Goal: Task Accomplishment & Management: Use online tool/utility

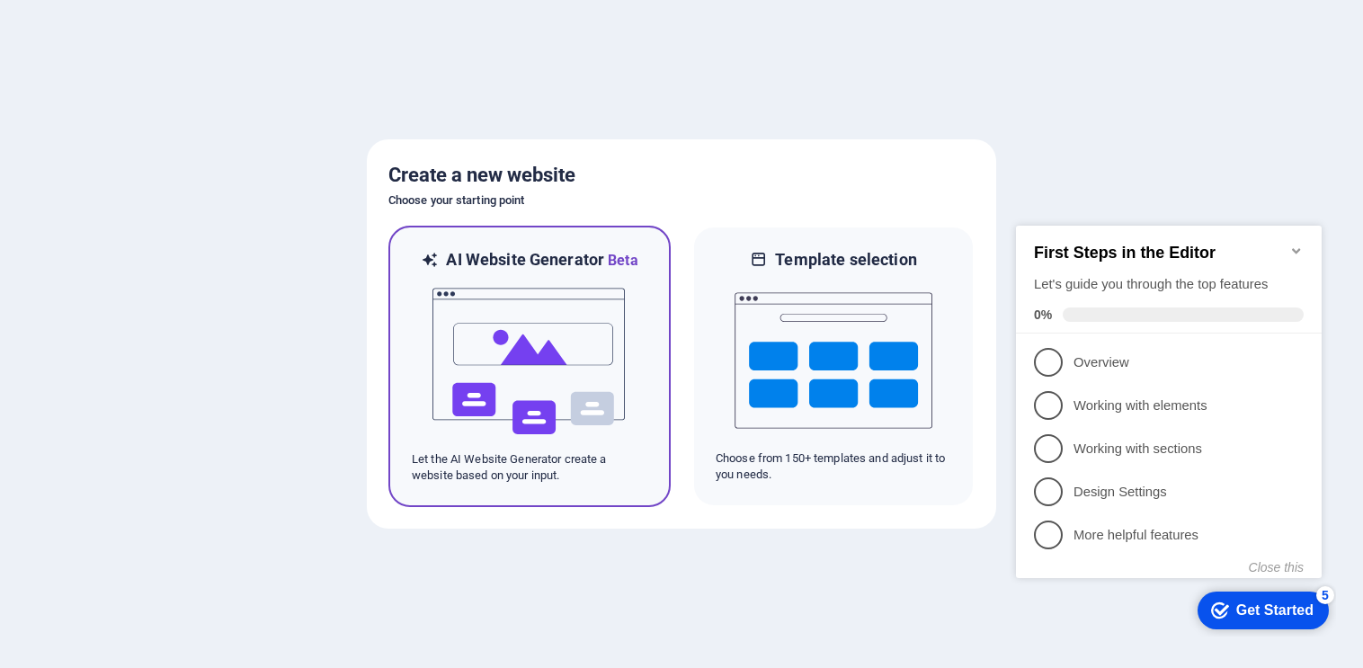
click at [494, 381] on img at bounding box center [530, 362] width 198 height 180
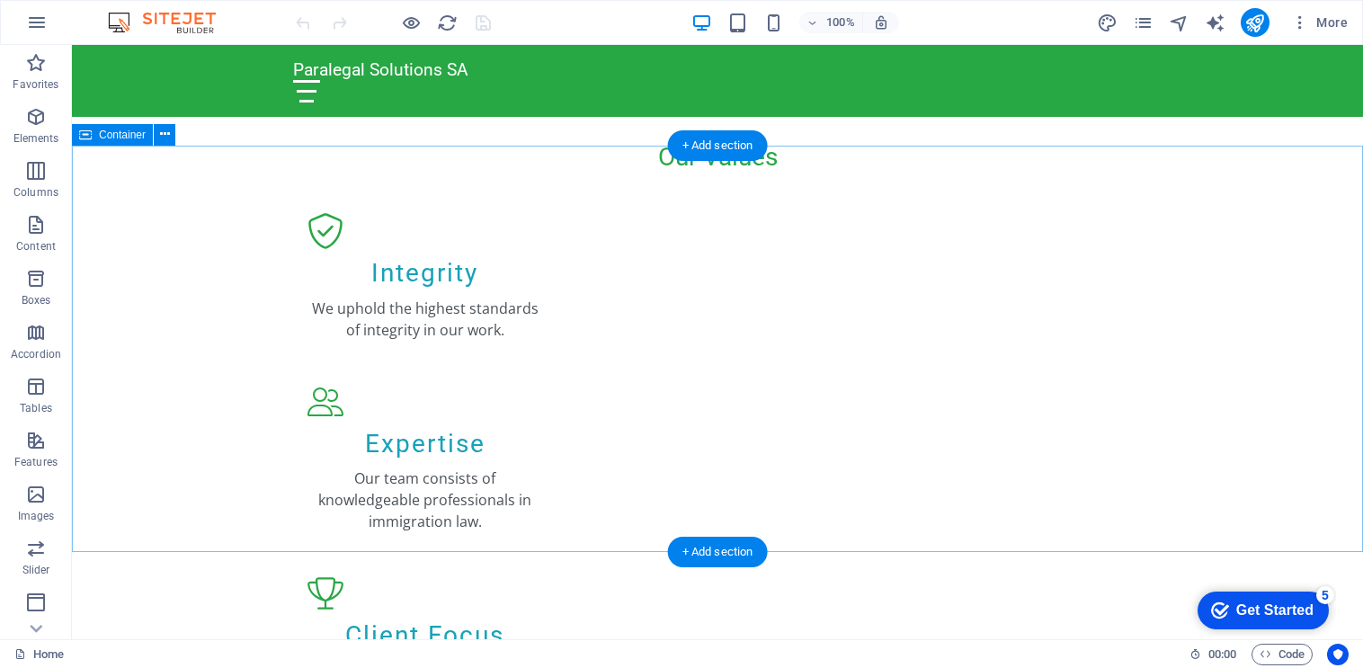
scroll to position [905, 0]
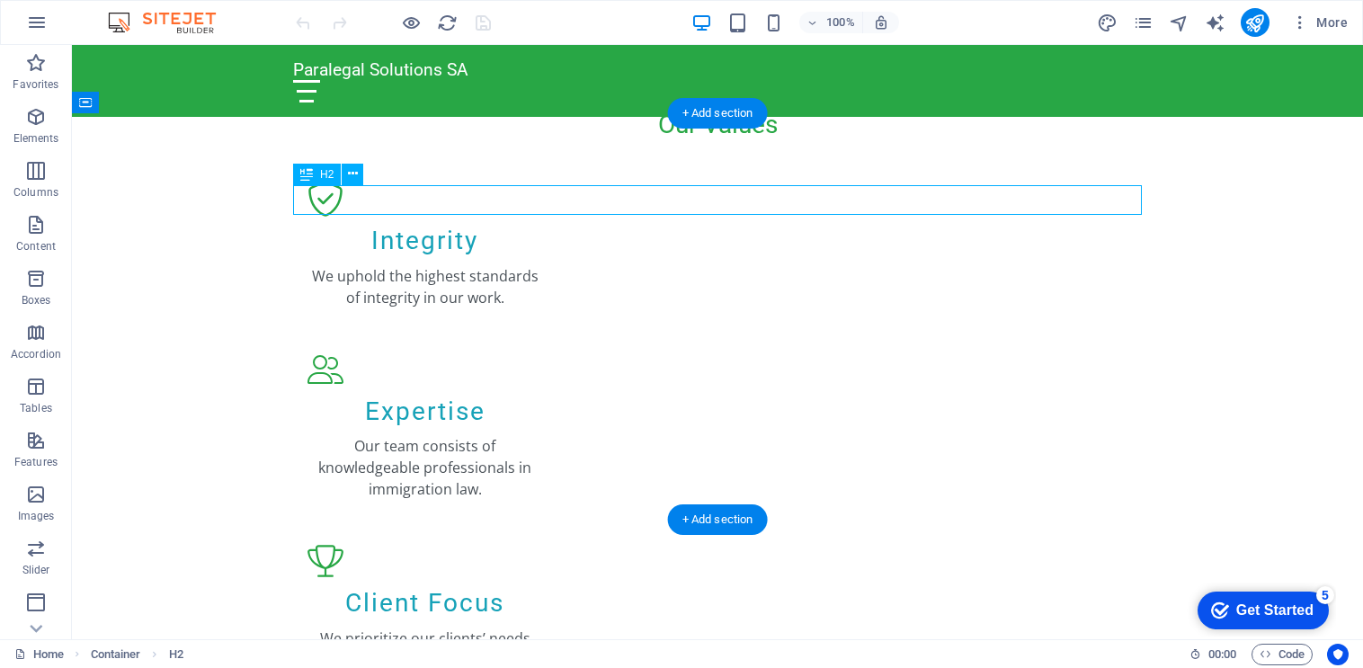
click at [352, 168] on icon at bounding box center [353, 174] width 10 height 19
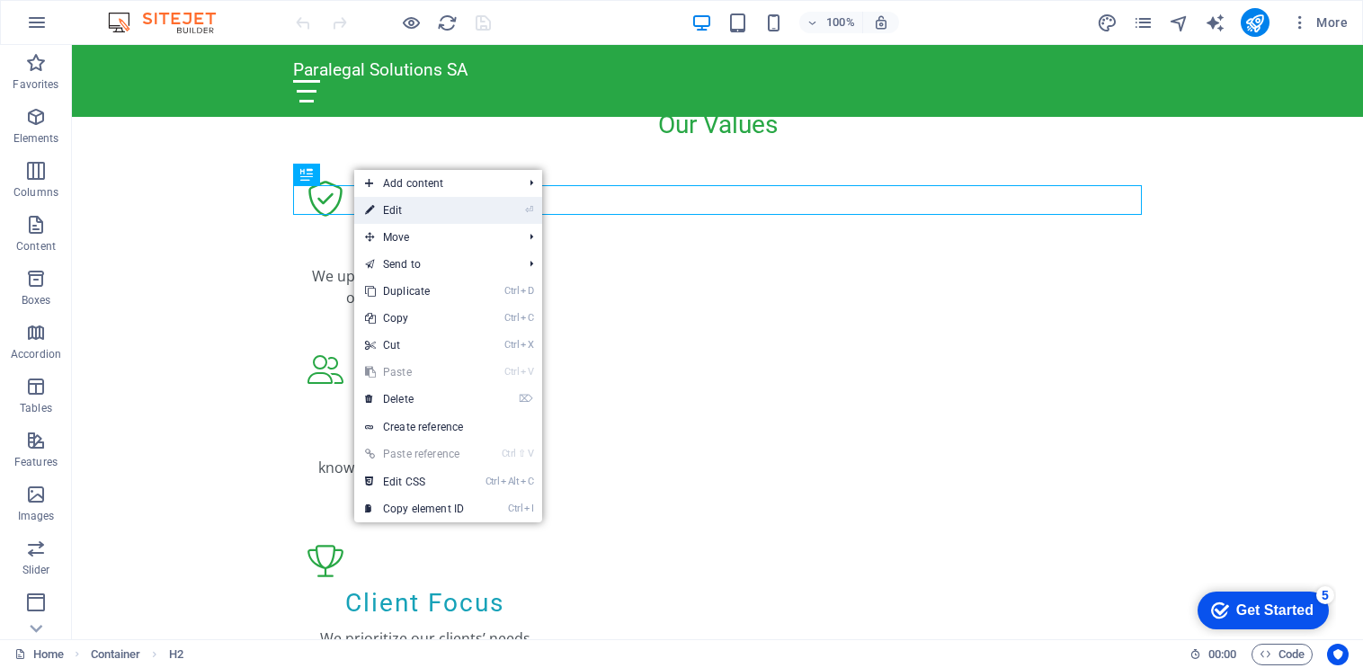
click at [392, 218] on link "⏎ Edit" at bounding box center [414, 210] width 120 height 27
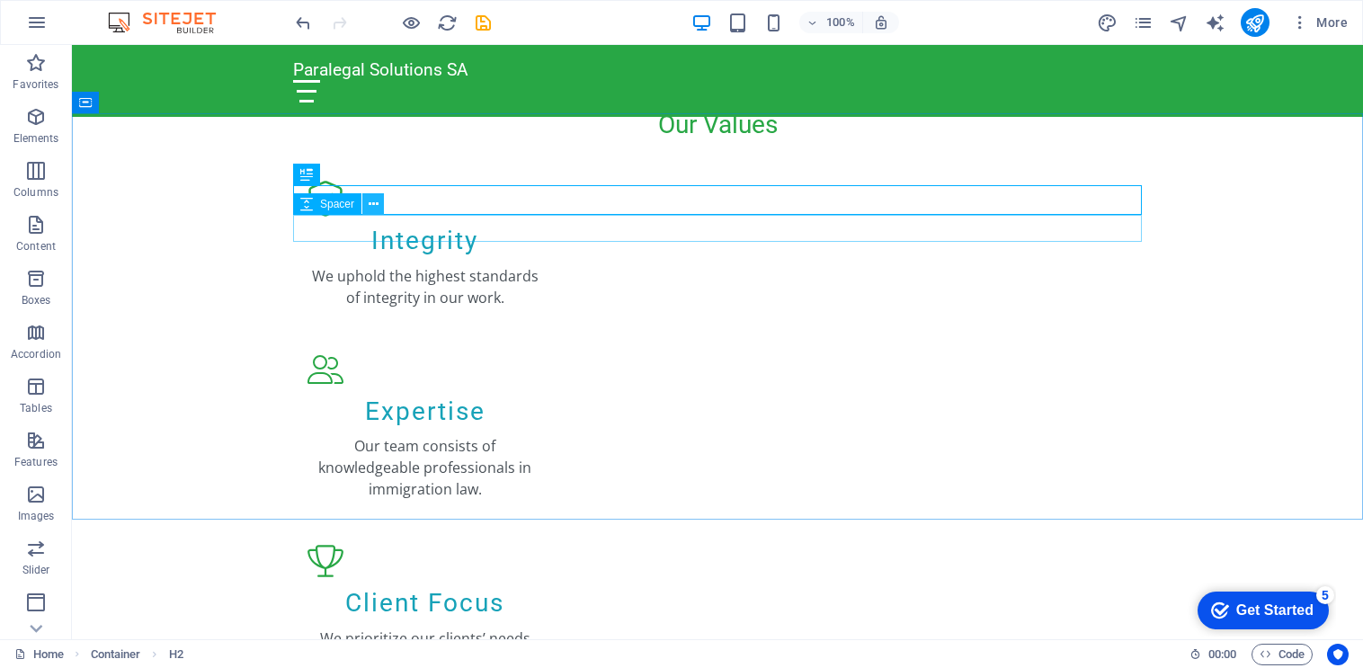
click at [377, 209] on icon at bounding box center [374, 204] width 10 height 19
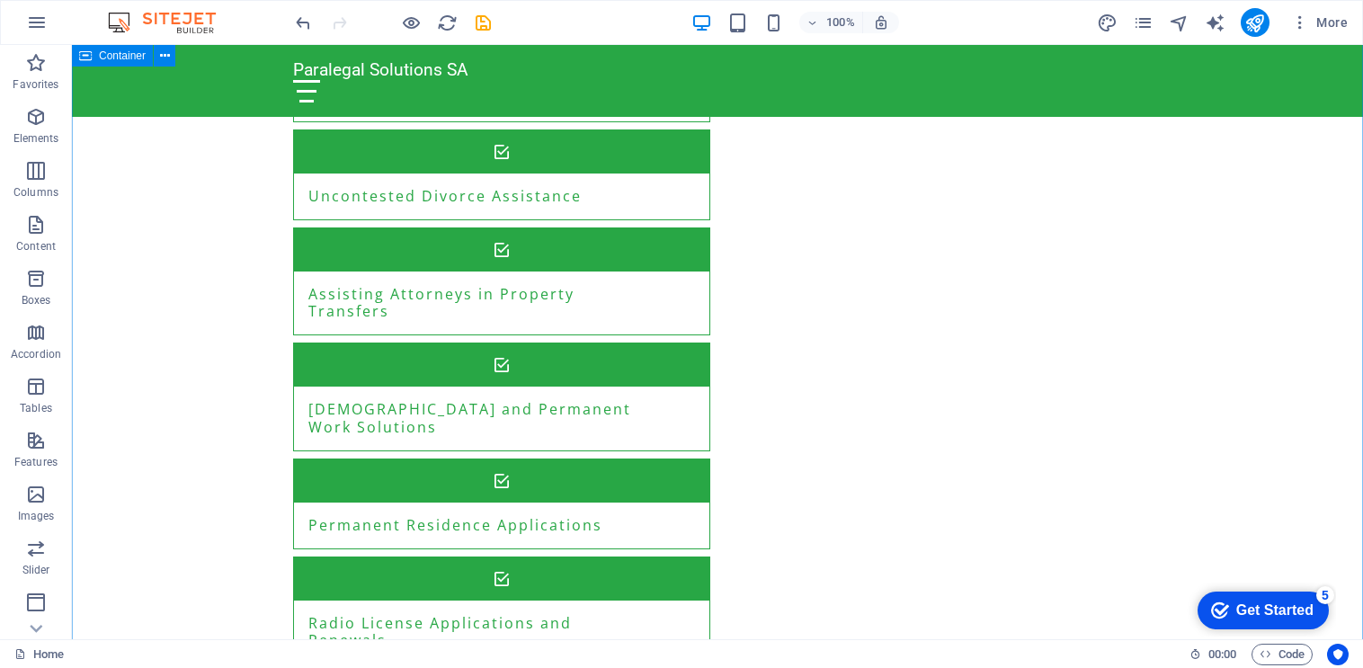
scroll to position [1758, 0]
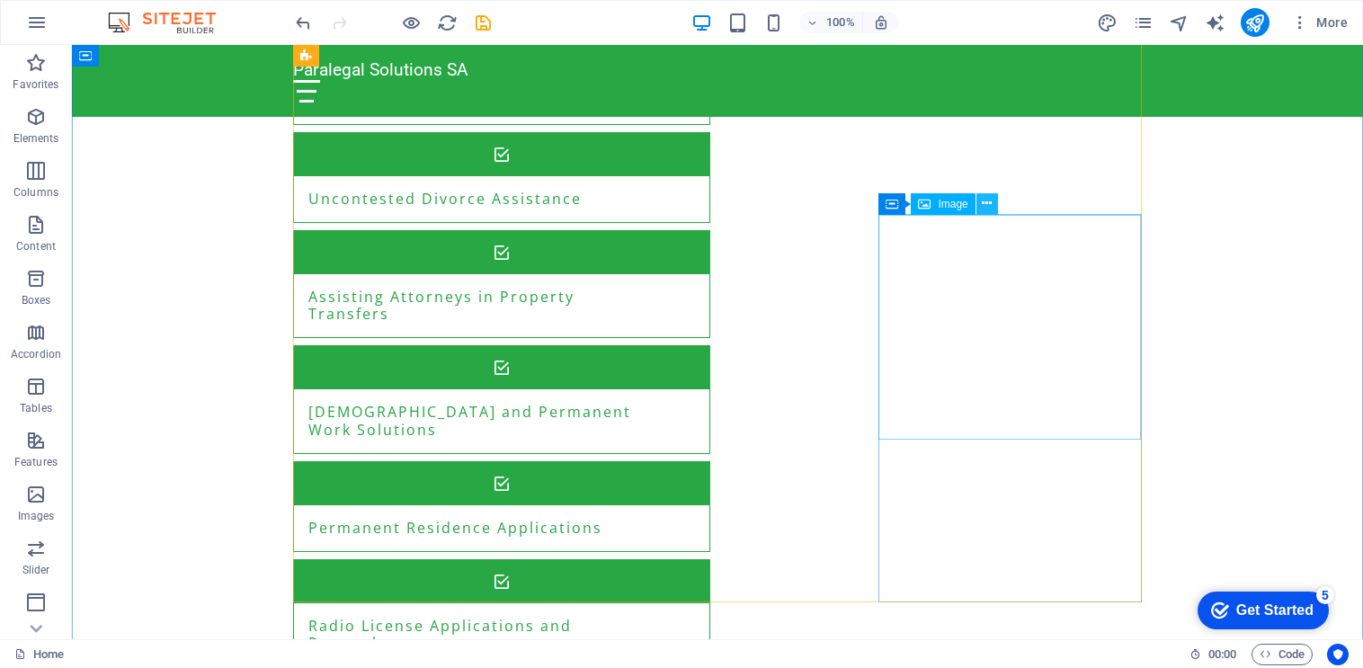
click at [984, 205] on icon at bounding box center [987, 203] width 10 height 19
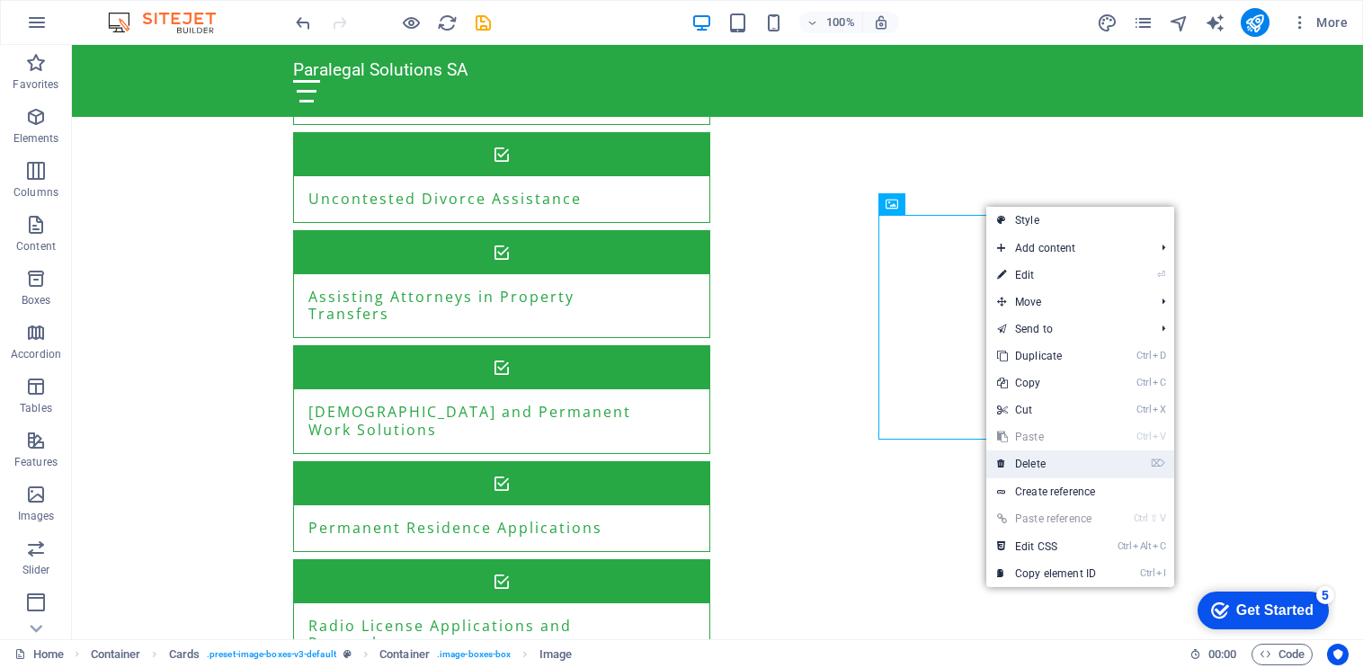
click at [1036, 457] on link "⌦ Delete" at bounding box center [1046, 463] width 120 height 27
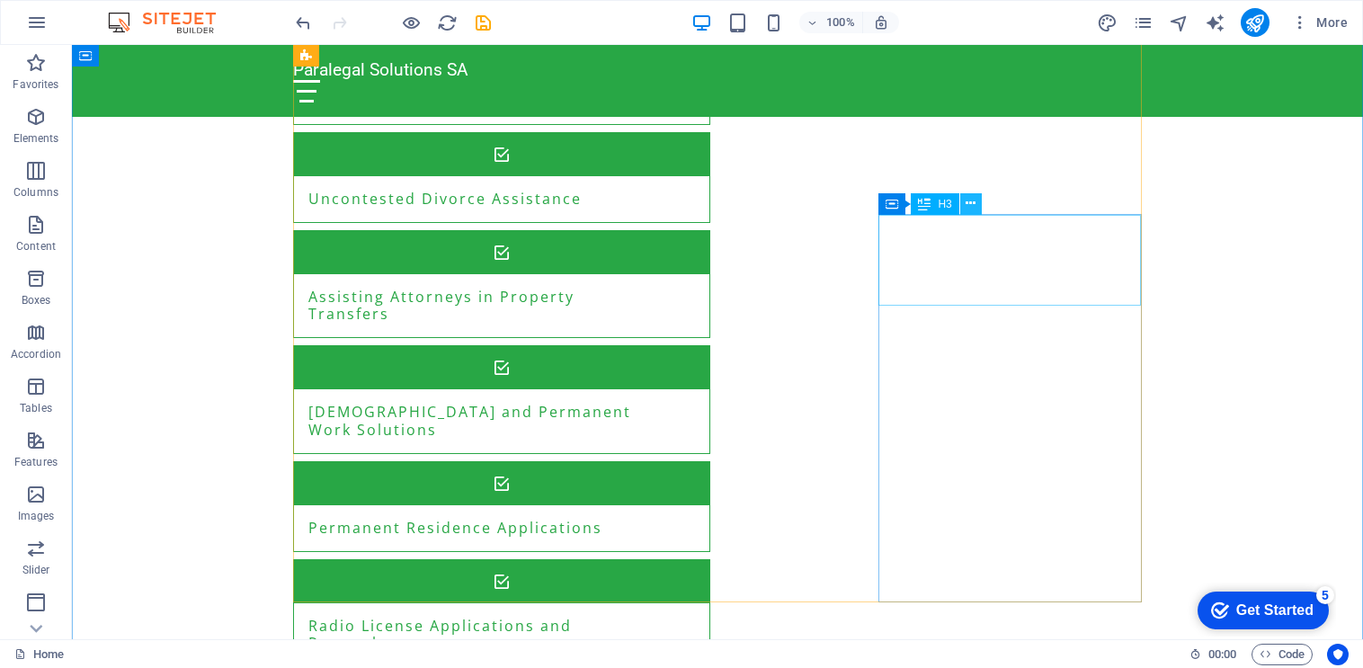
click at [972, 202] on icon at bounding box center [971, 203] width 10 height 19
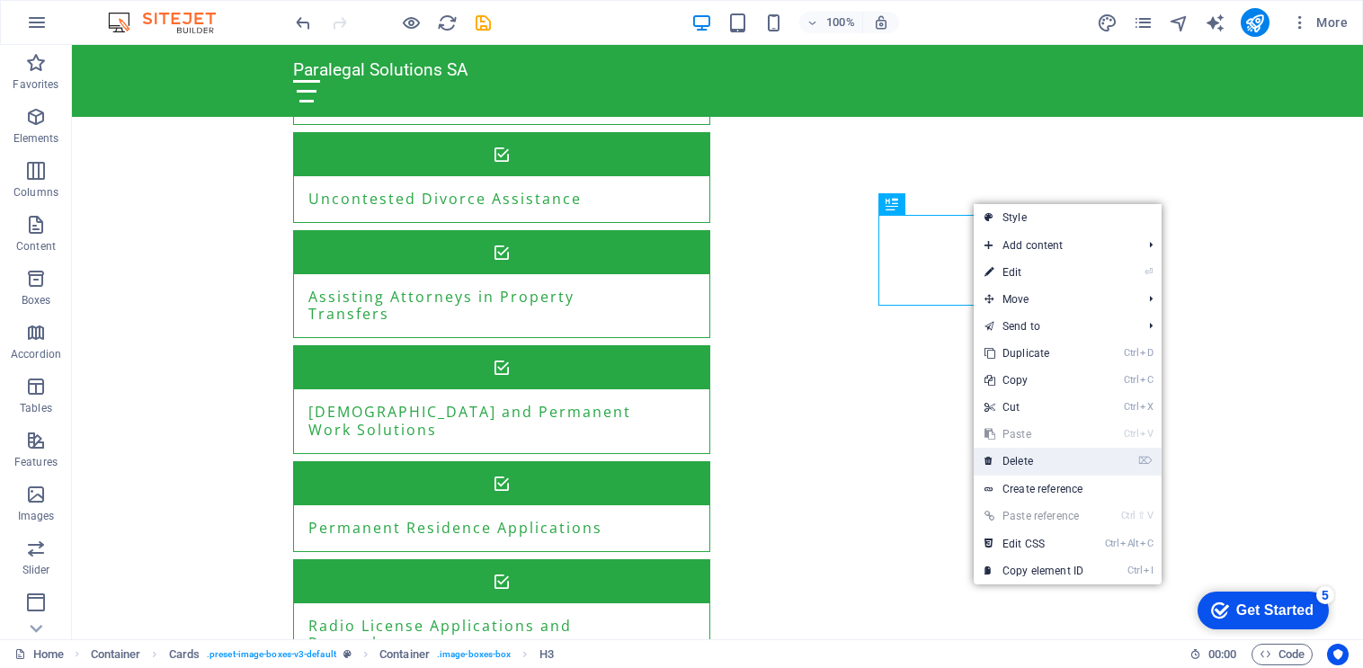
click at [1025, 462] on link "⌦ Delete" at bounding box center [1034, 461] width 120 height 27
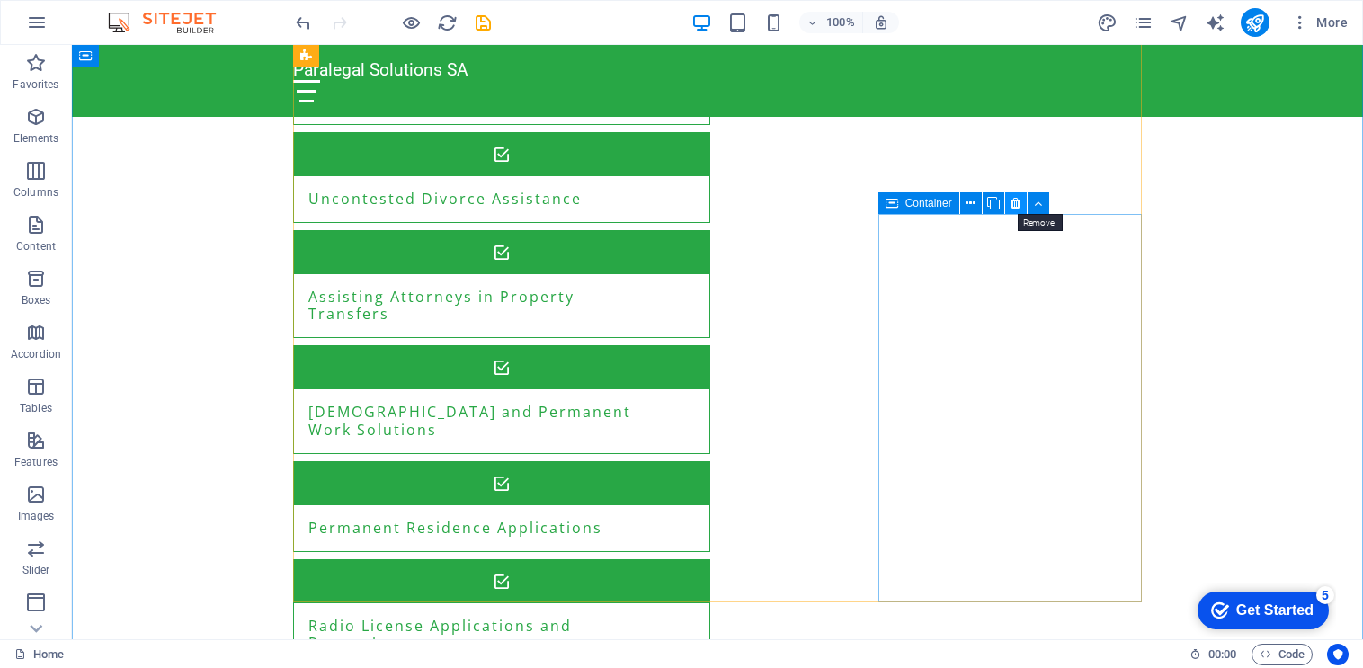
click at [1011, 206] on icon at bounding box center [1016, 203] width 10 height 19
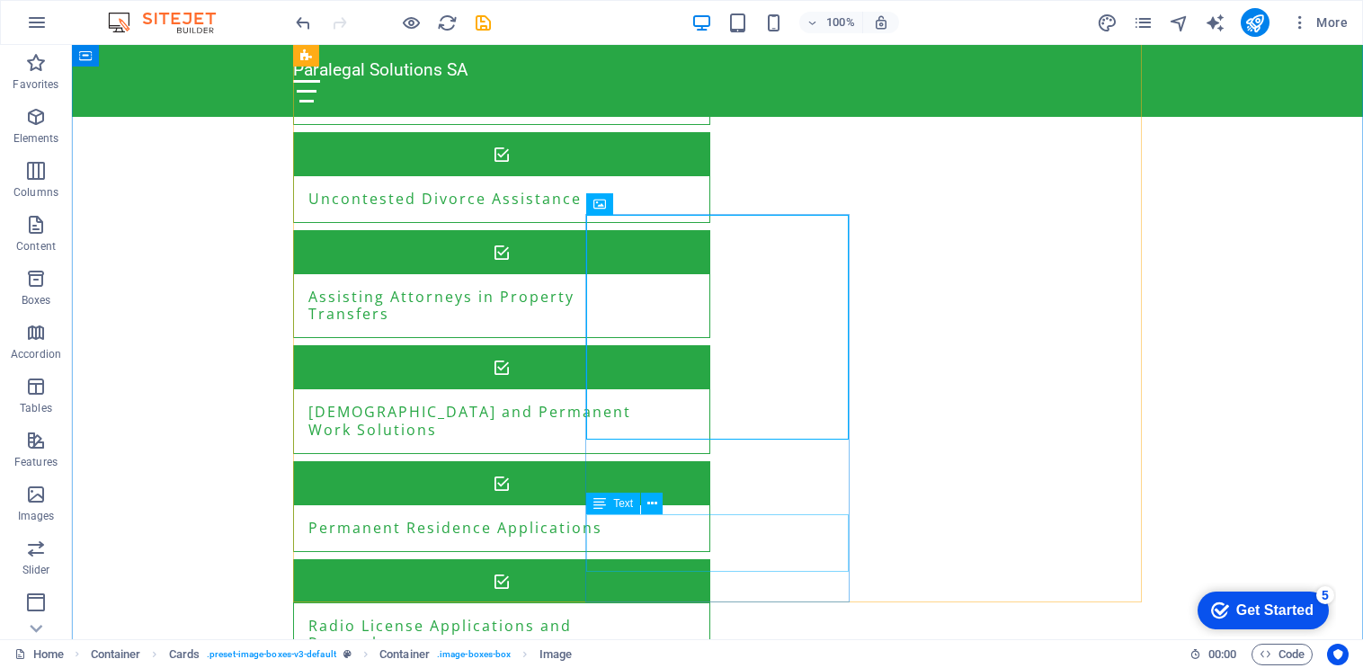
click at [693, 204] on icon at bounding box center [695, 203] width 10 height 19
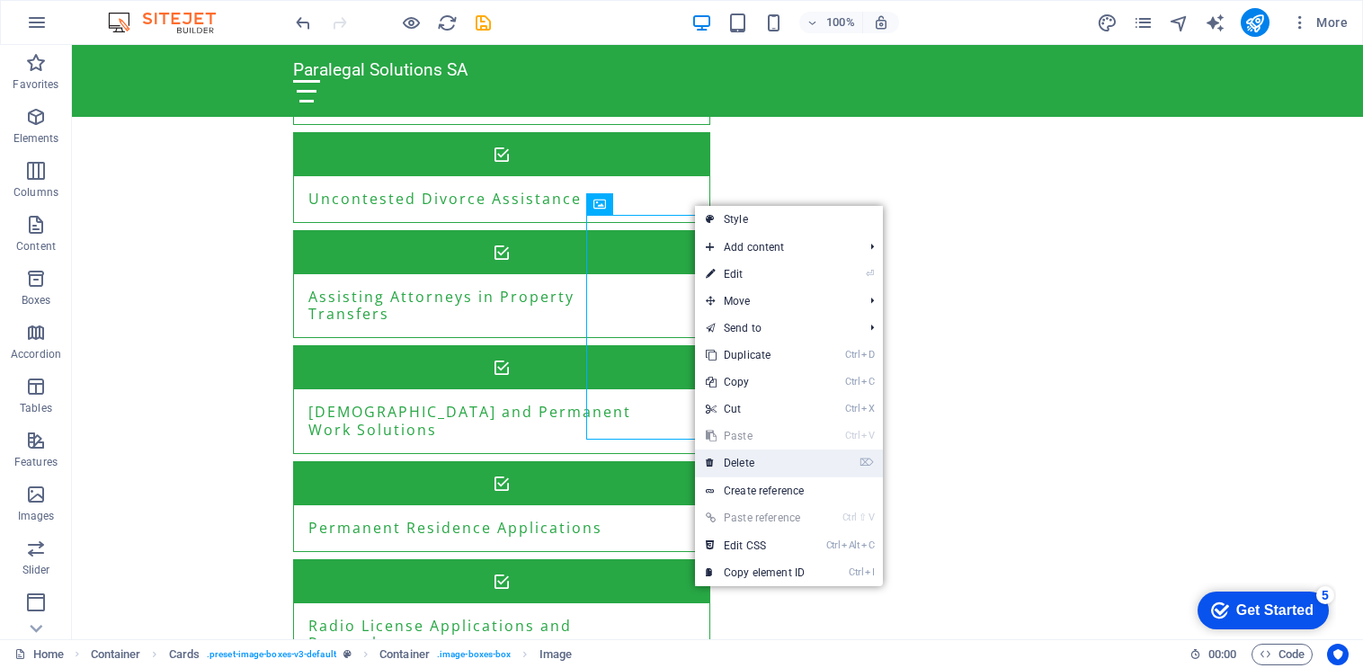
click at [746, 471] on link "⌦ Delete" at bounding box center [755, 463] width 120 height 27
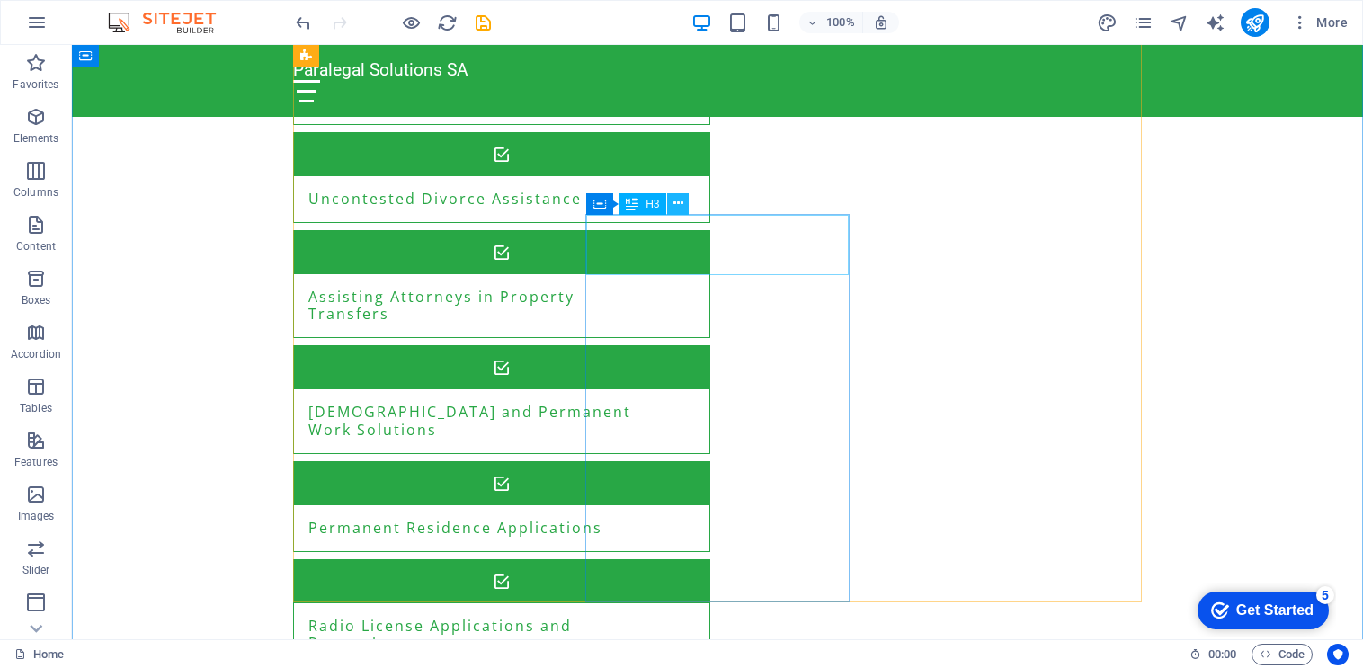
click at [681, 204] on icon at bounding box center [678, 203] width 10 height 19
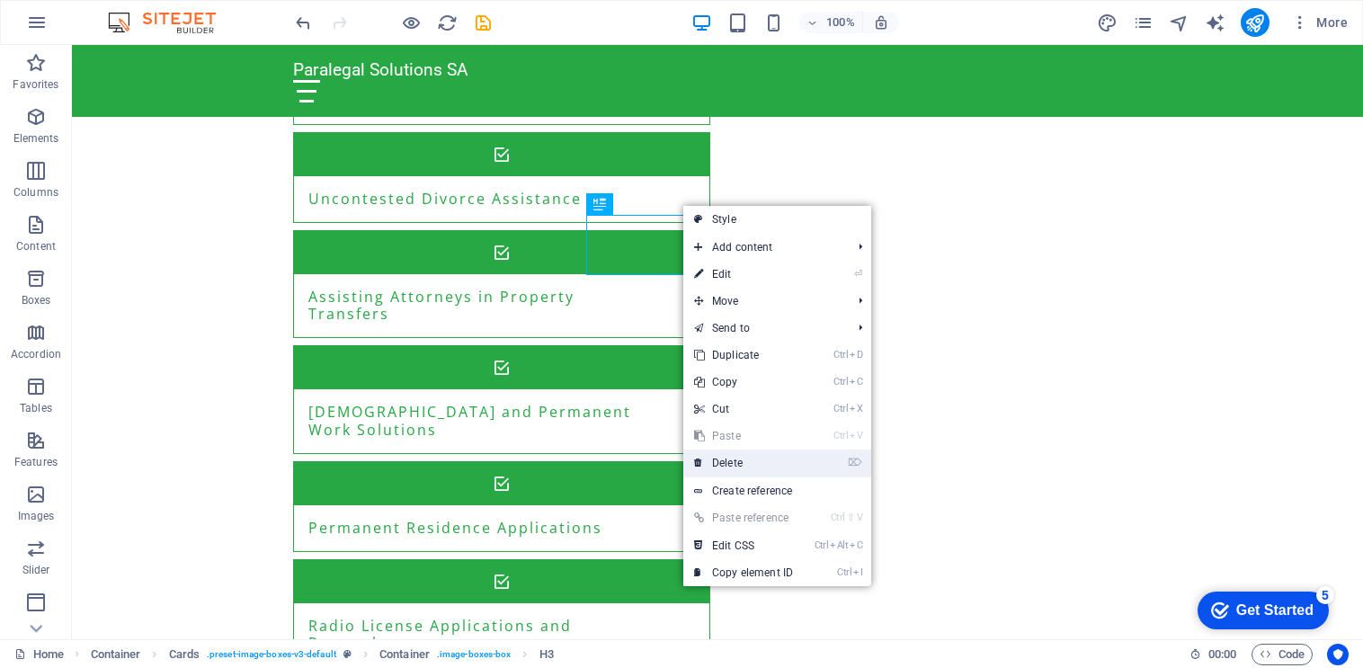
click at [726, 467] on link "⌦ Delete" at bounding box center [743, 463] width 120 height 27
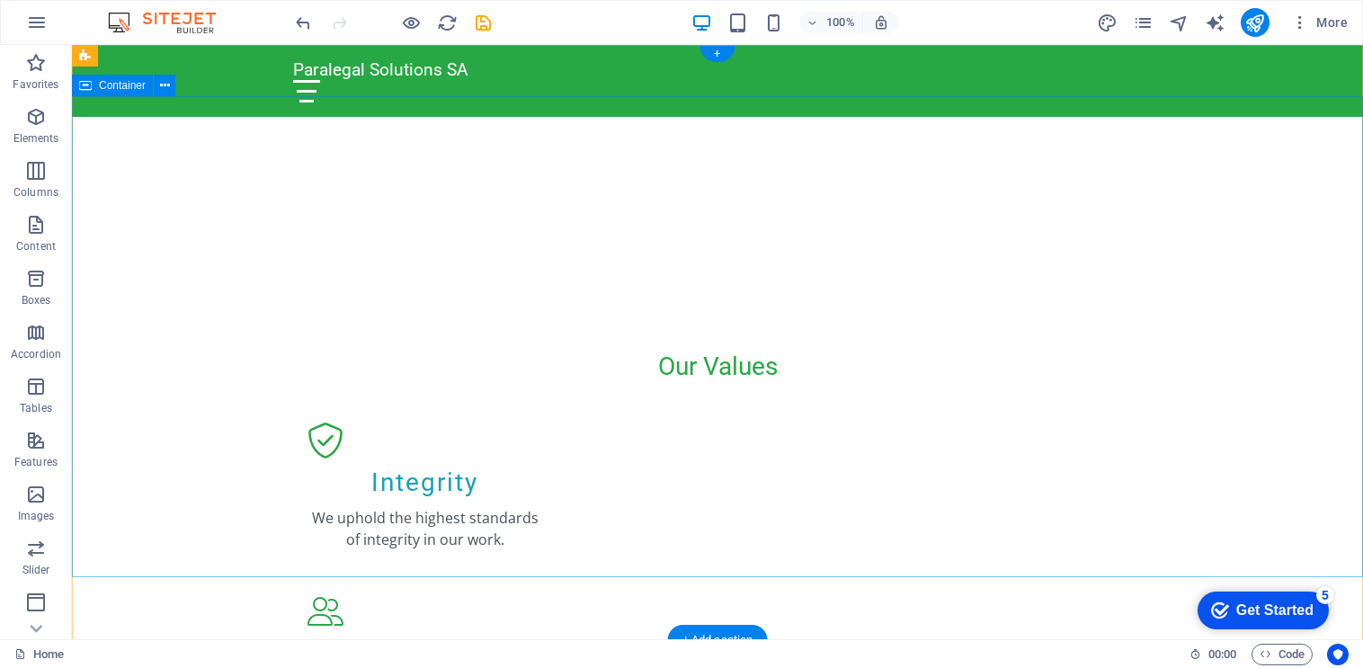
scroll to position [0, 0]
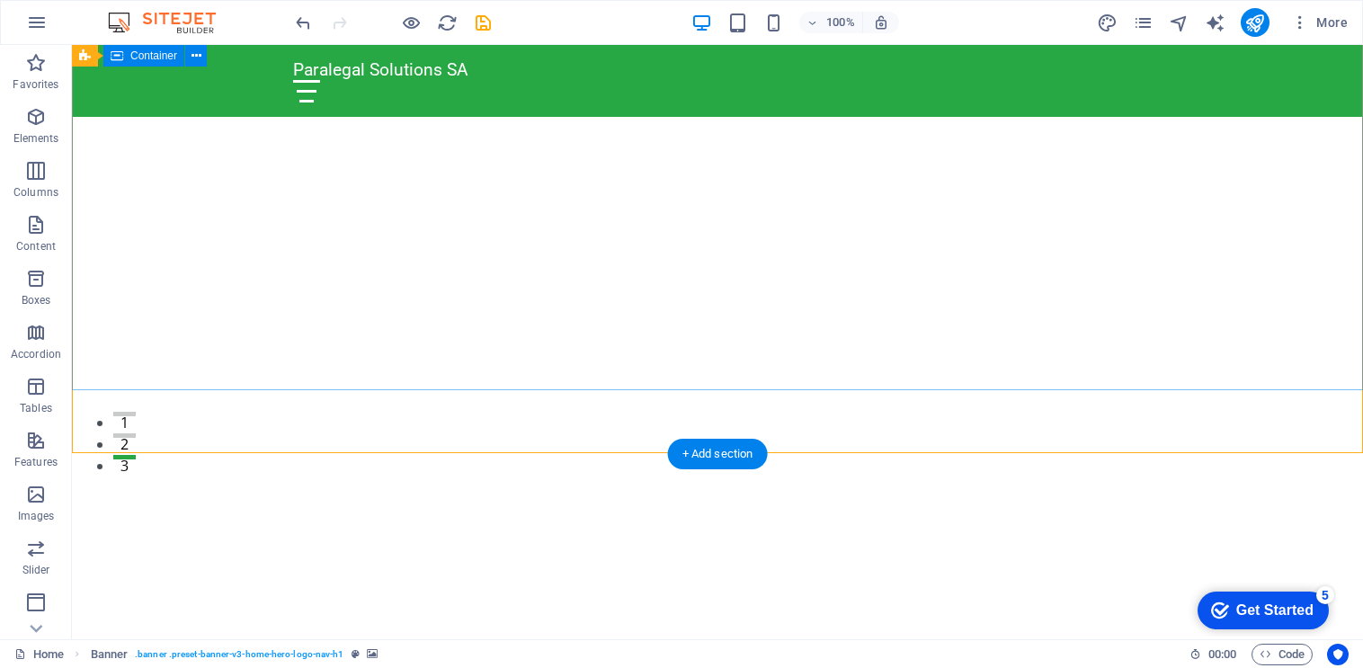
scroll to position [187, 0]
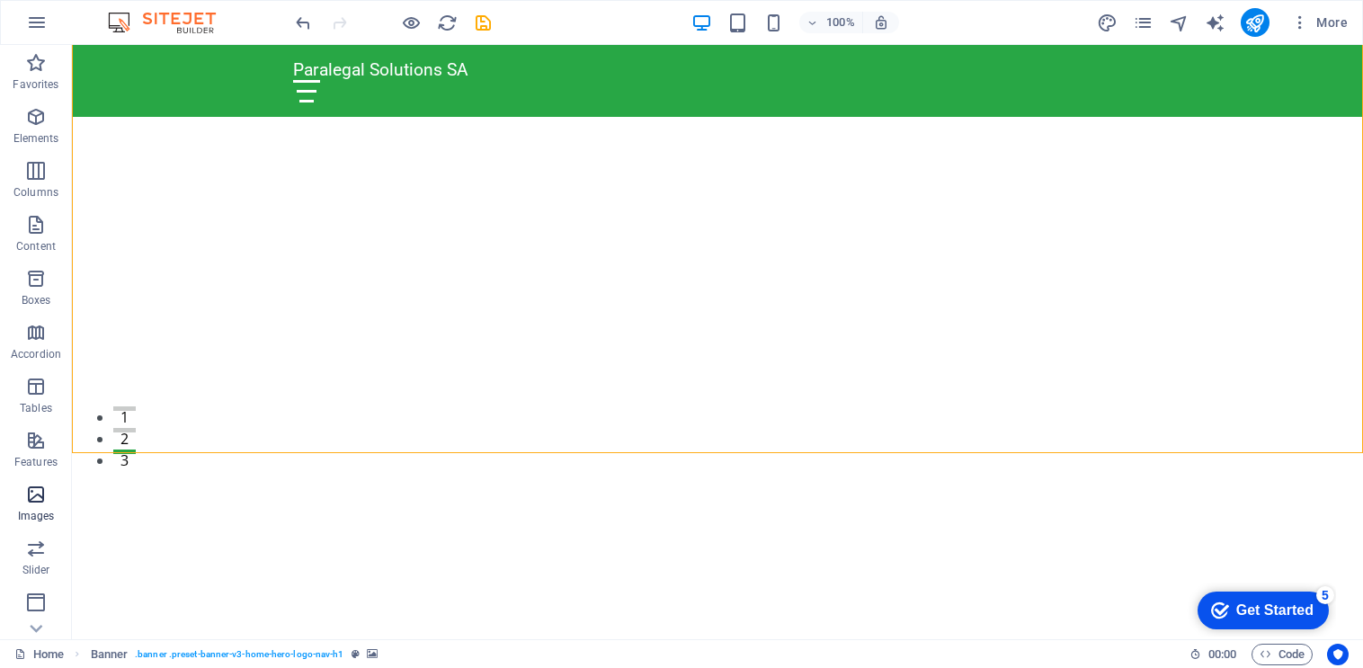
click at [32, 505] on icon "button" at bounding box center [36, 495] width 22 height 22
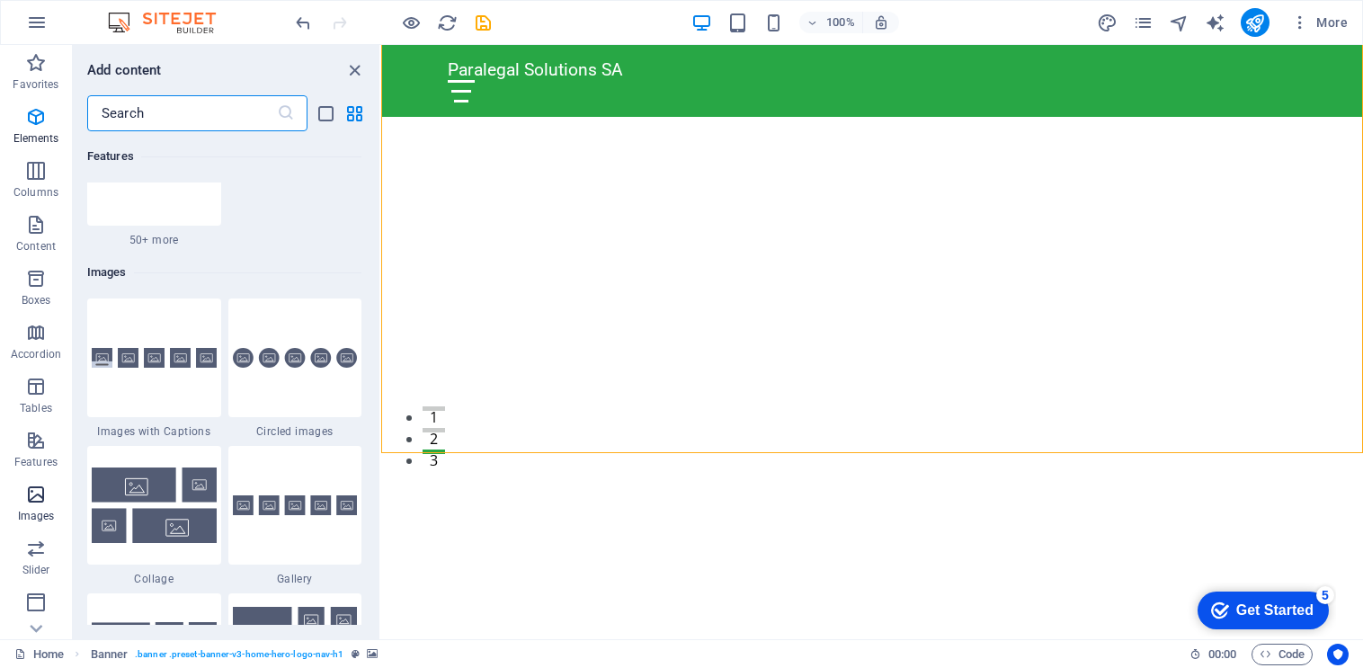
scroll to position [9116, 0]
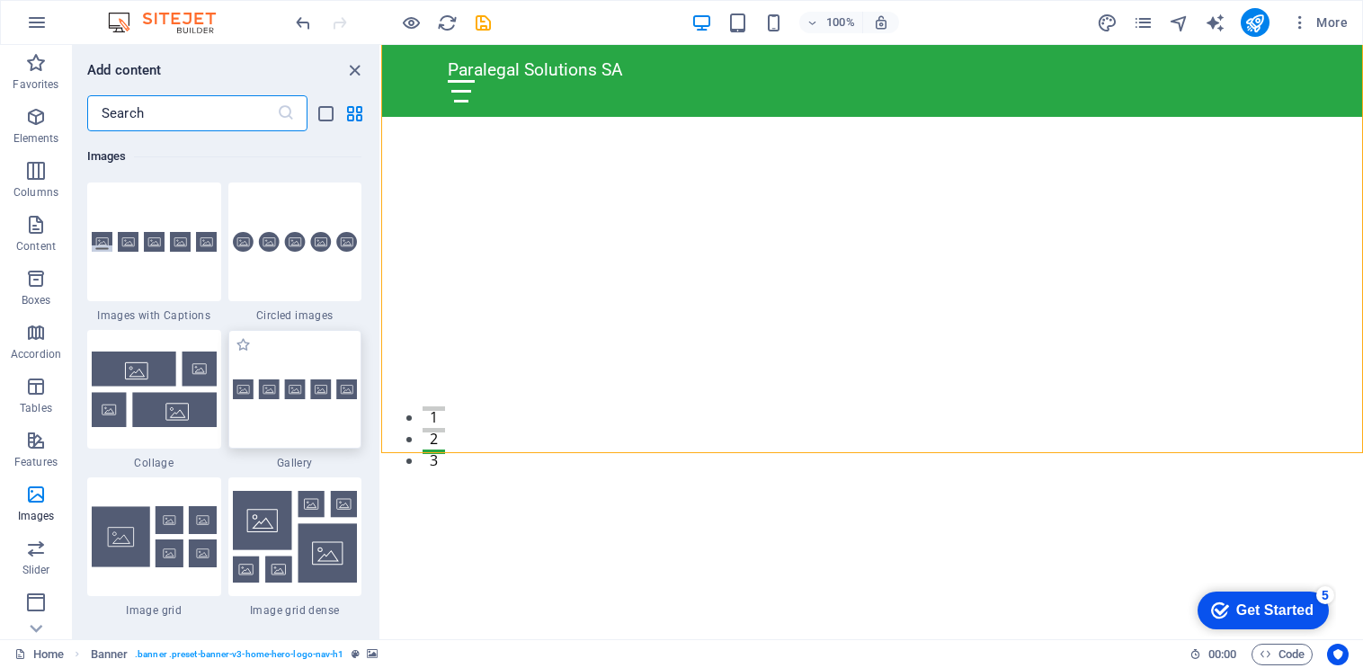
click at [323, 387] on img at bounding box center [295, 389] width 125 height 21
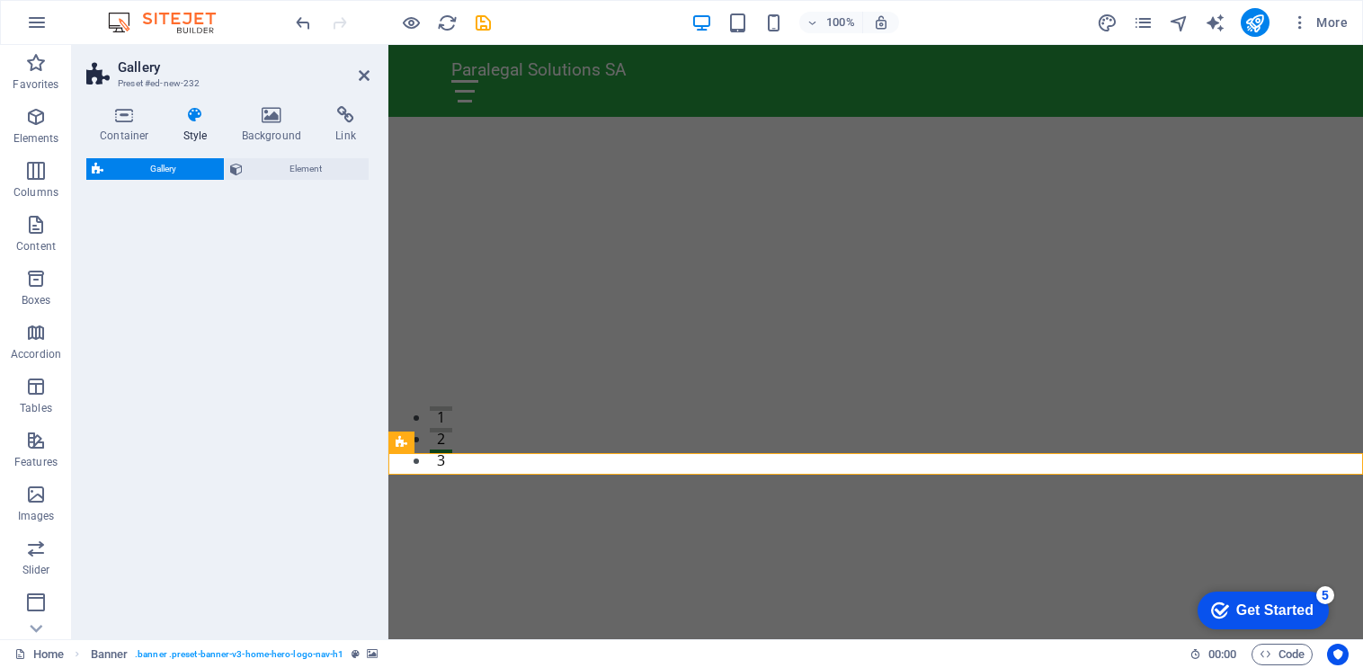
select select "rem"
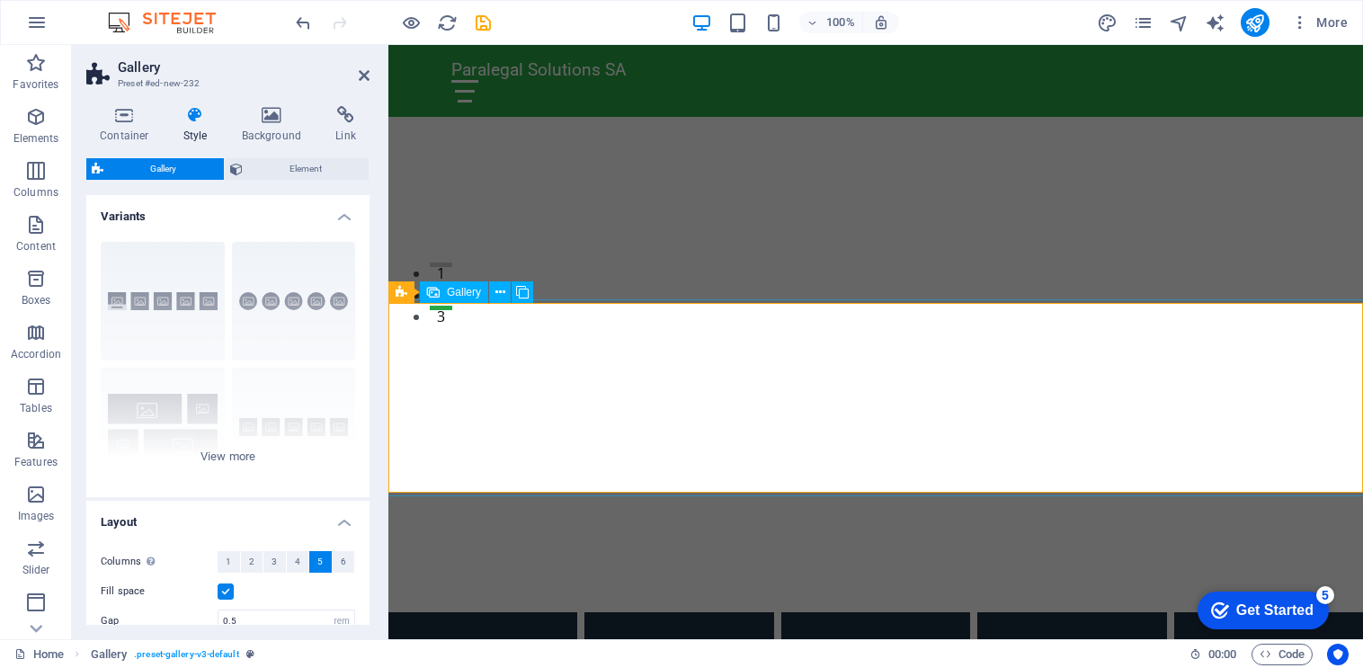
scroll to position [336, 0]
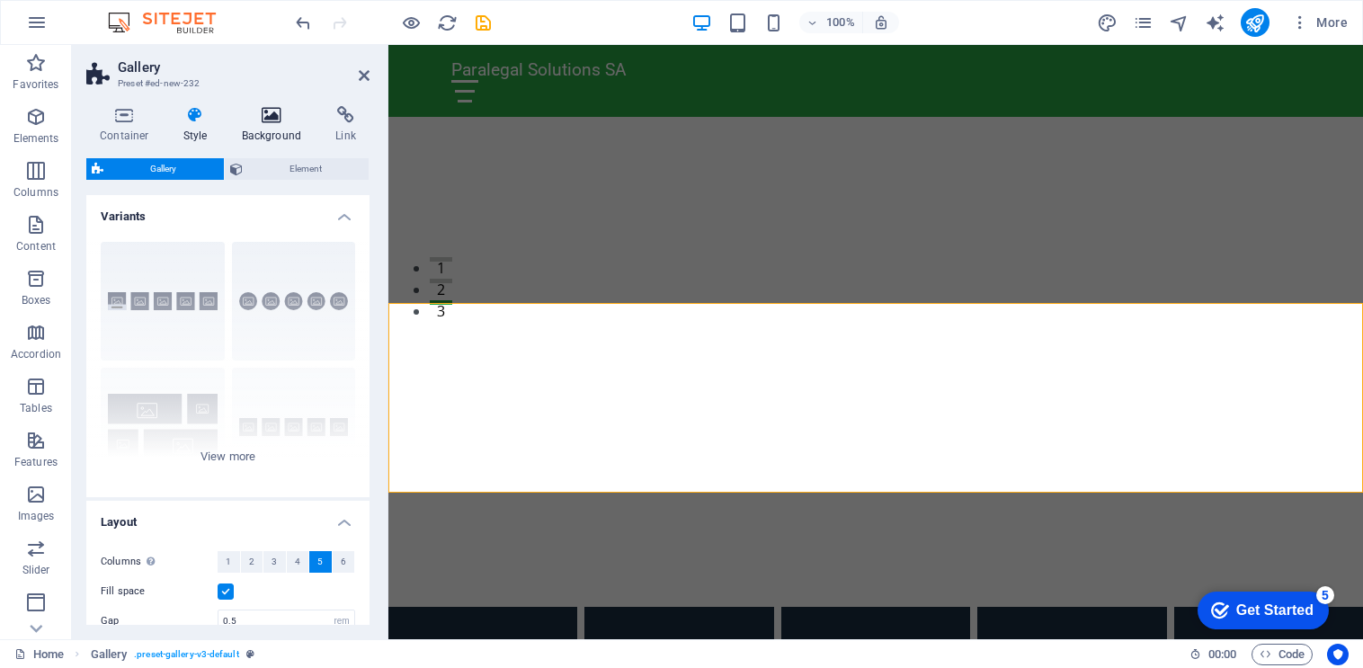
click at [279, 128] on h4 "Background" at bounding box center [275, 125] width 94 height 38
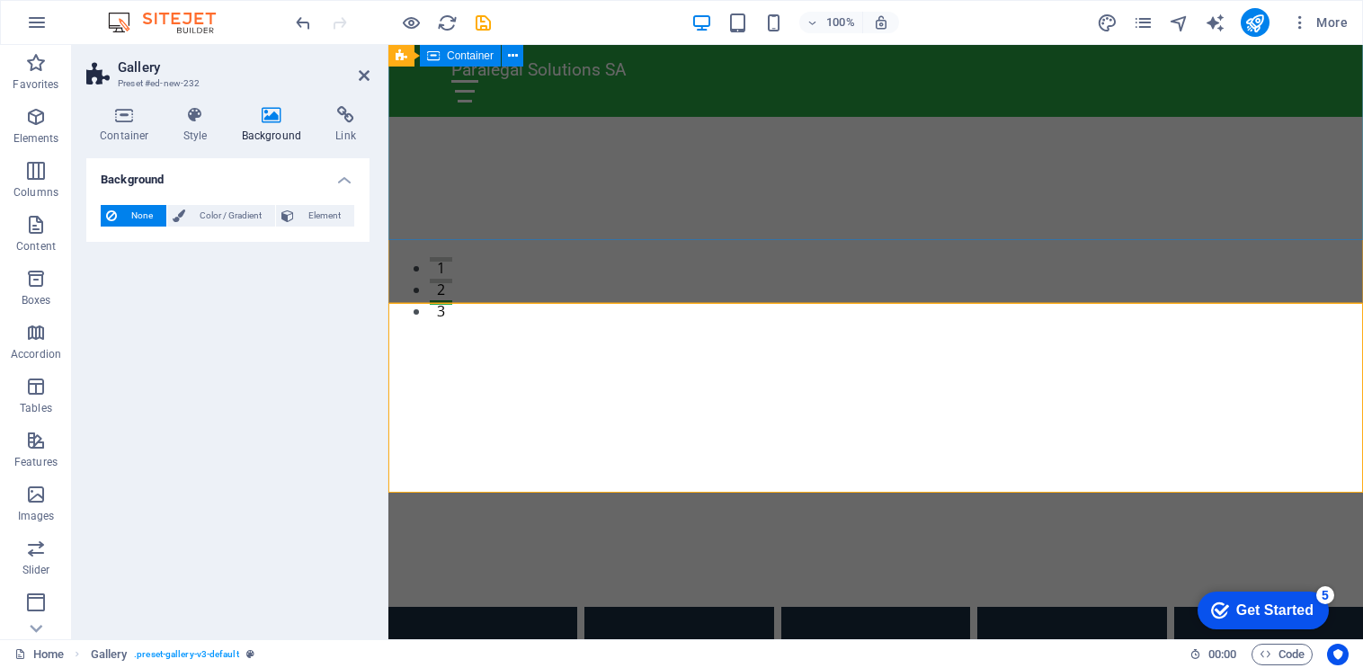
click at [518, 304] on div "Welcome to Paralegal Solutions SA" at bounding box center [875, 424] width 975 height 240
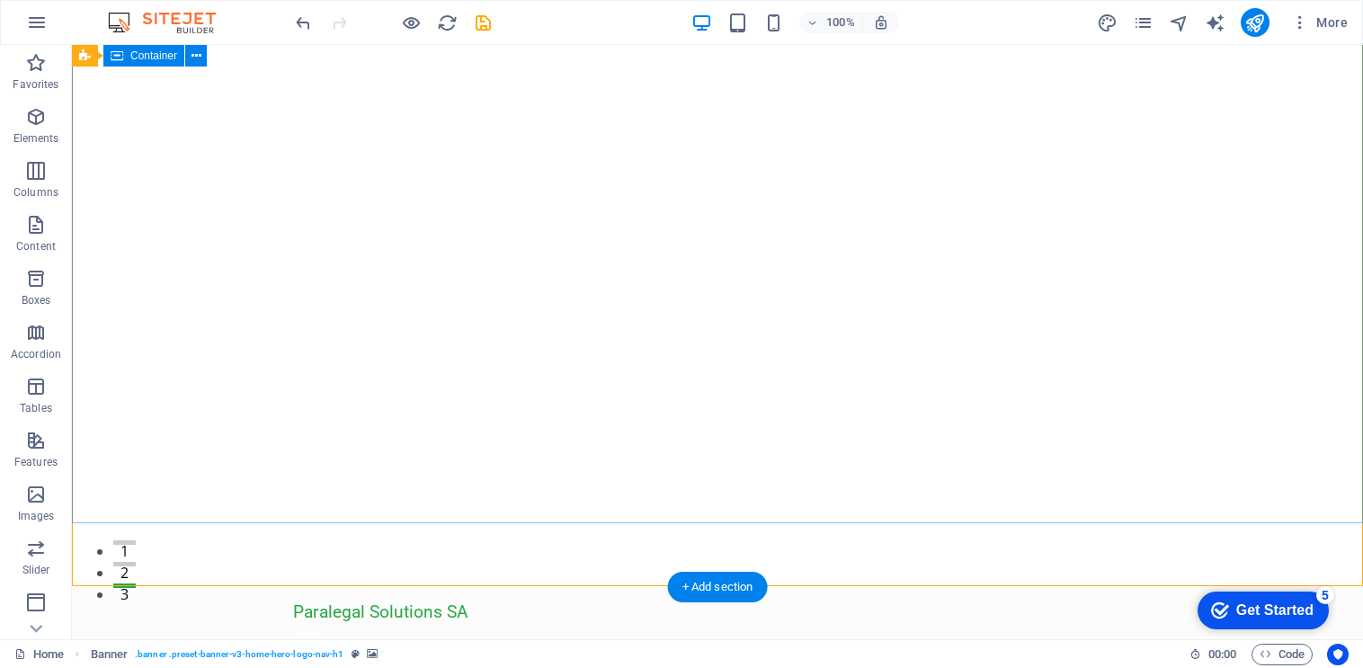
scroll to position [0, 0]
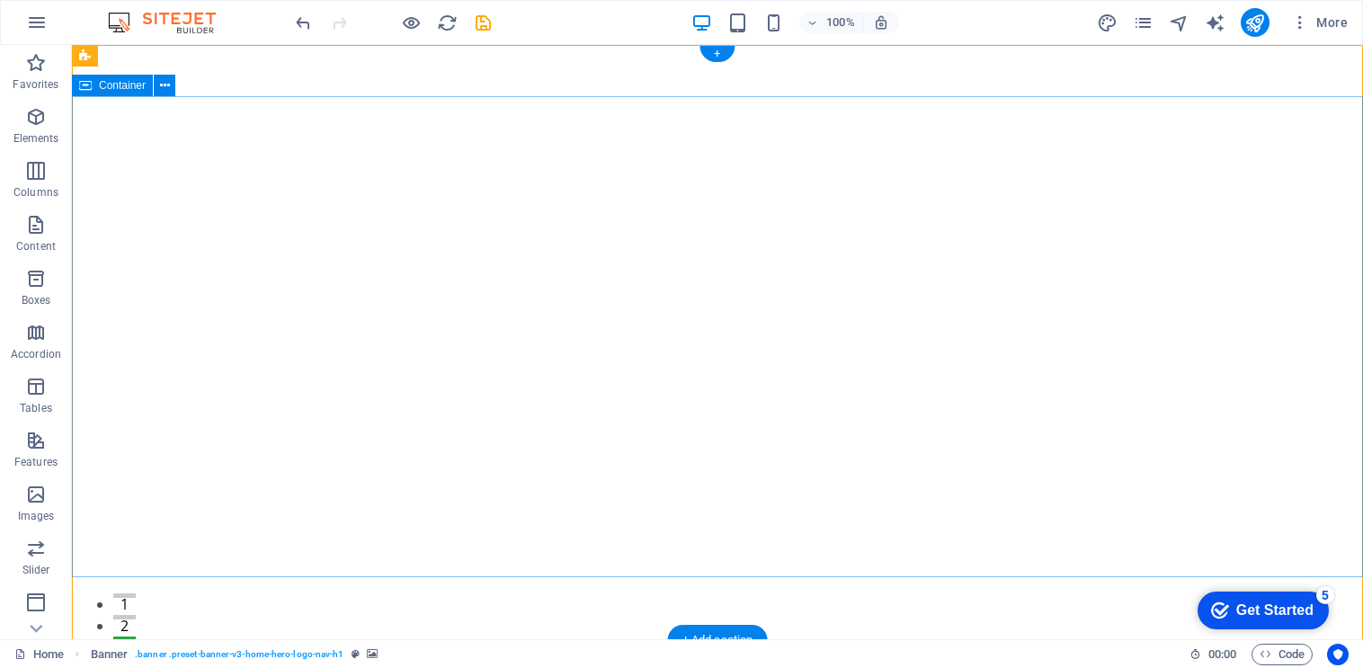
click at [718, 55] on div "+" at bounding box center [716, 54] width 35 height 16
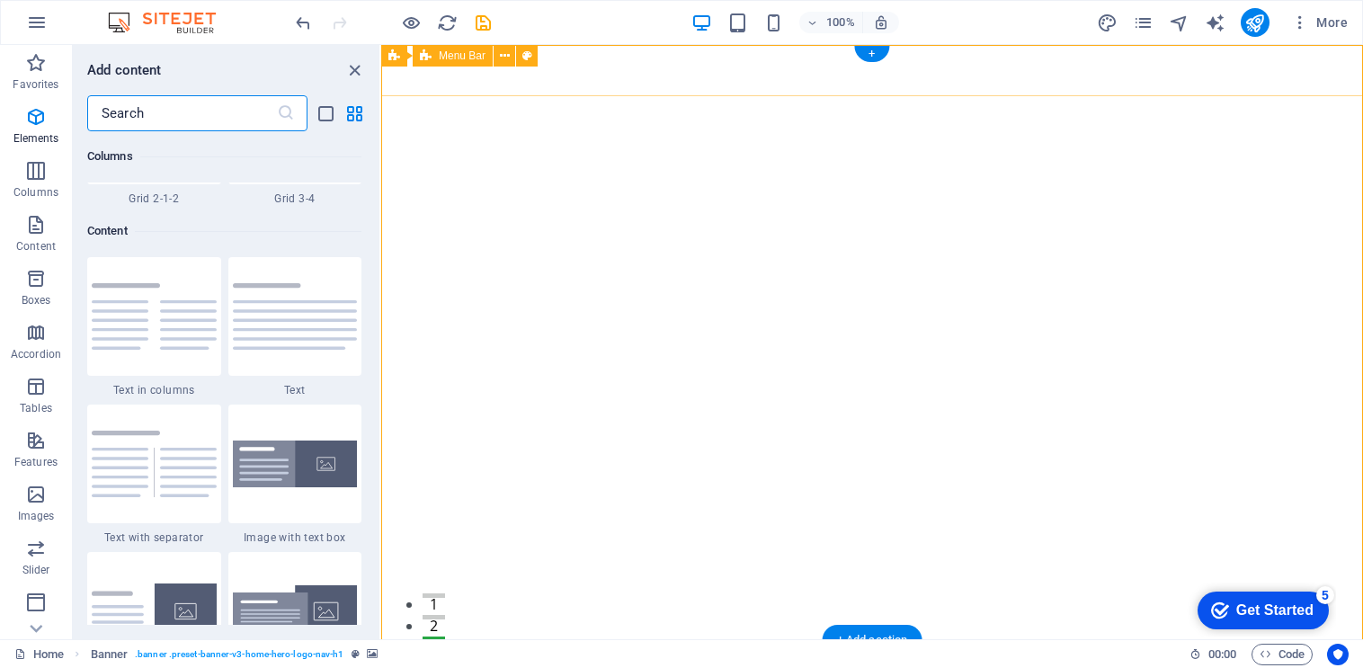
scroll to position [3146, 0]
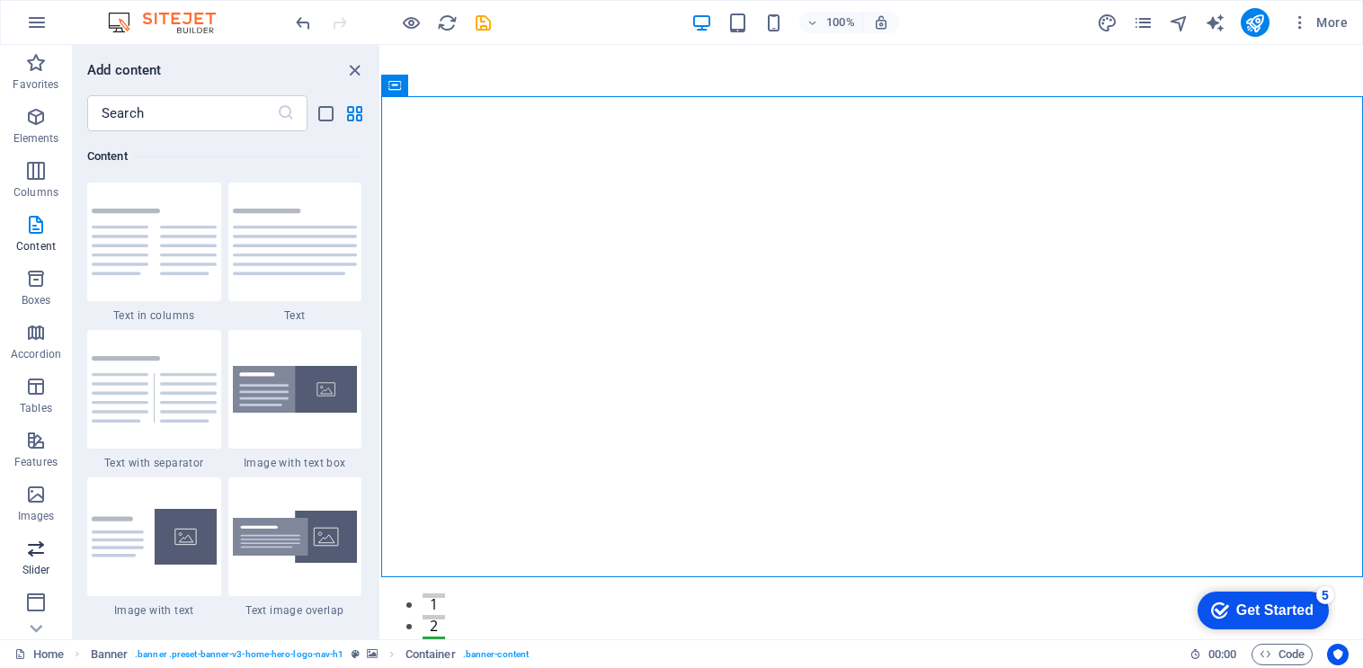
click at [42, 576] on p "Slider" at bounding box center [36, 570] width 28 height 14
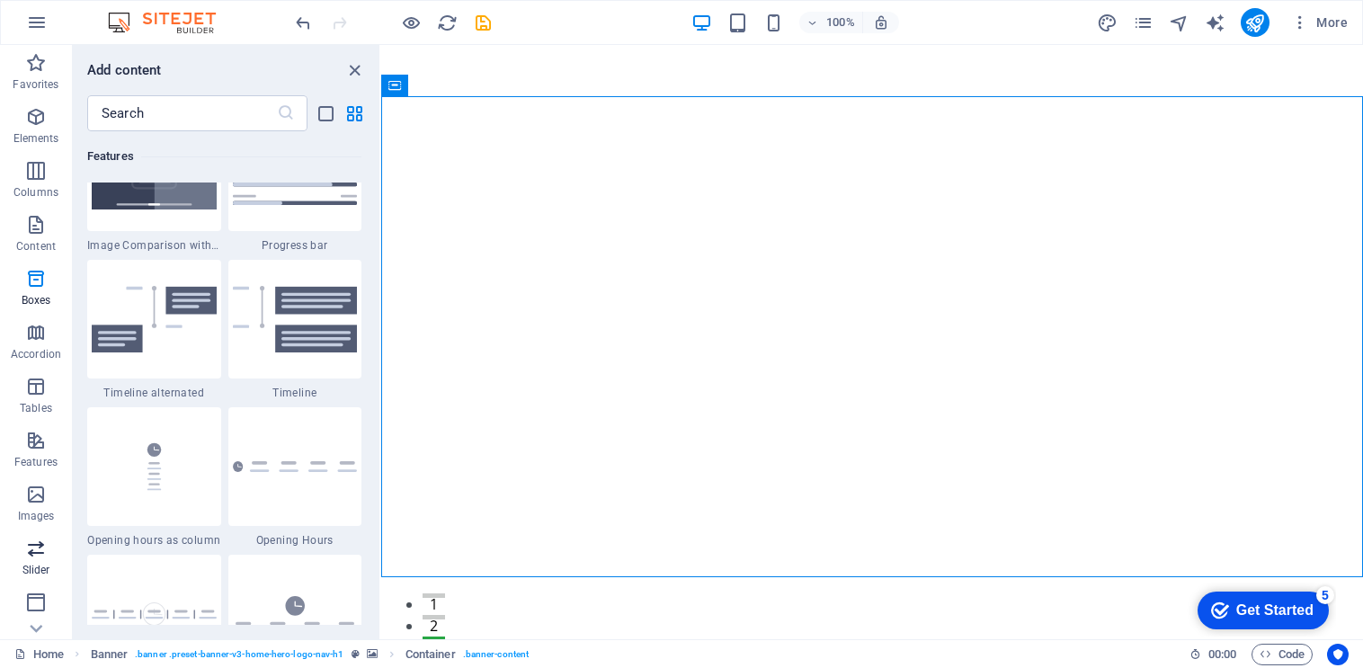
scroll to position [10193, 0]
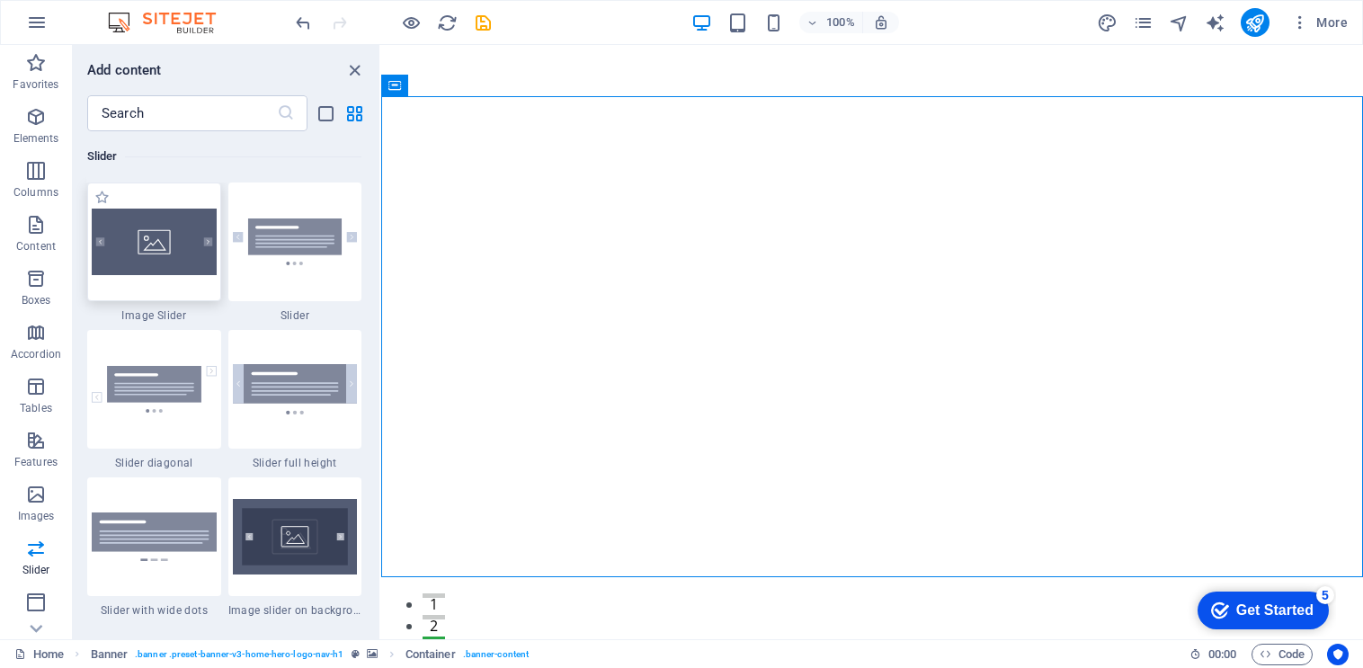
click at [123, 238] on img at bounding box center [154, 242] width 125 height 67
click at [381, 256] on div "Drag here to replace the existing content. Press “Ctrl” if you want to create a…" at bounding box center [872, 342] width 982 height 594
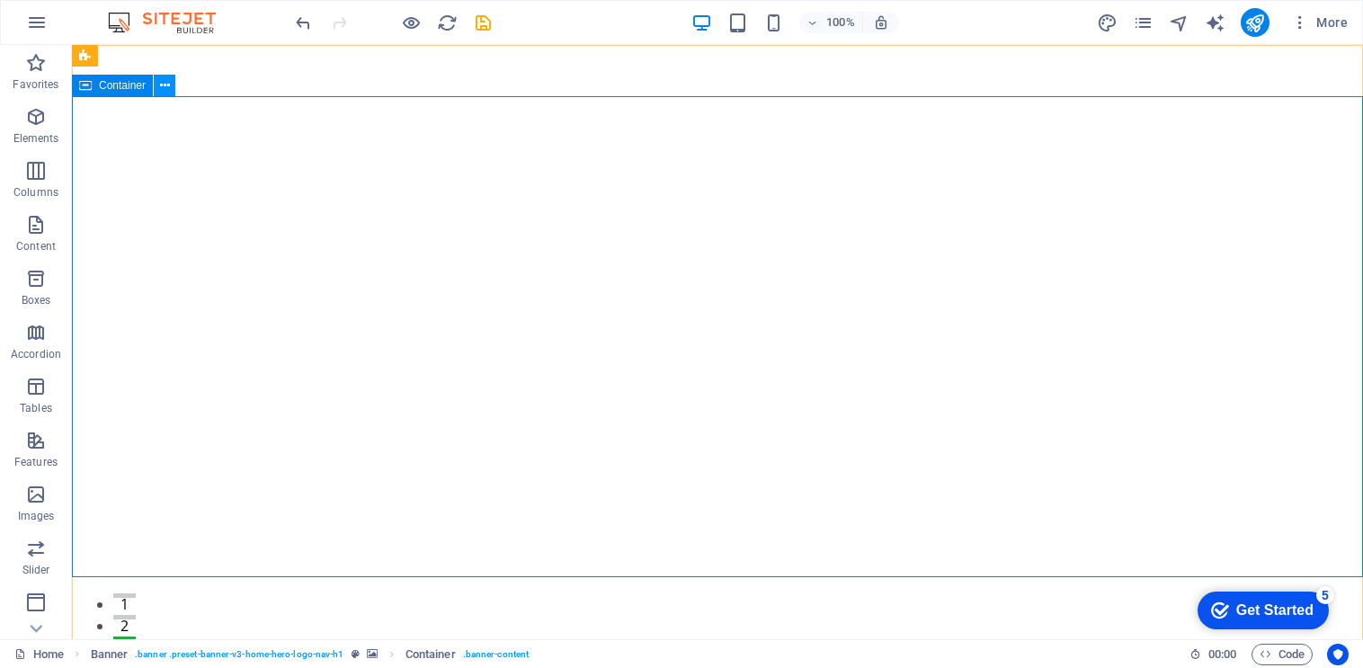
click at [163, 92] on icon at bounding box center [165, 85] width 10 height 19
click at [1117, 17] on icon "design" at bounding box center [1107, 23] width 21 height 21
select select "px"
select select "200"
select select "px"
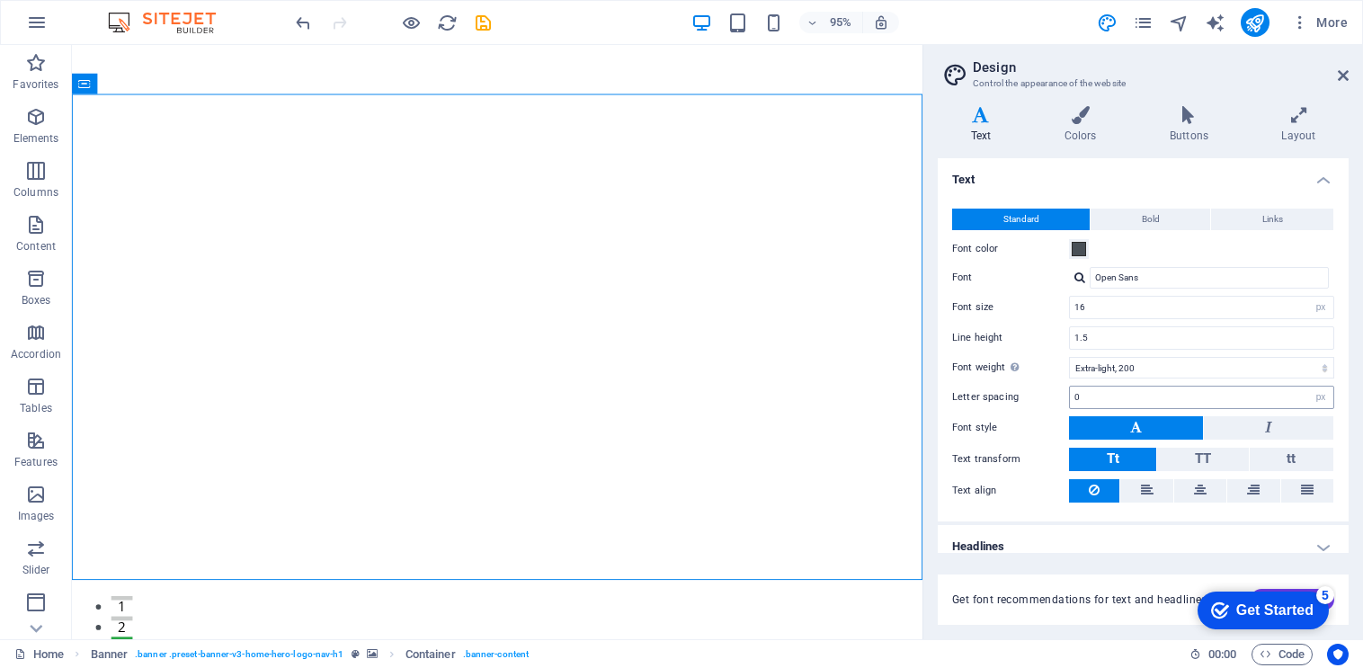
scroll to position [14, 0]
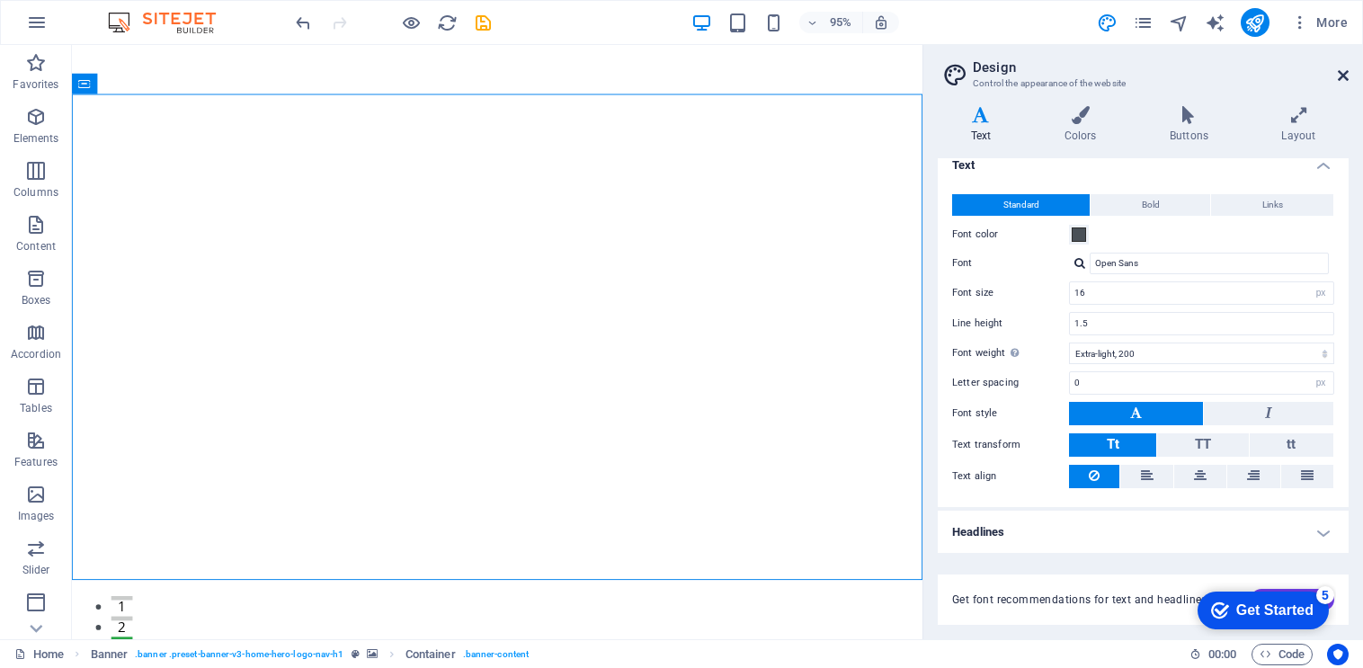
click at [1340, 69] on icon at bounding box center [1343, 75] width 11 height 14
